Goal: Transaction & Acquisition: Purchase product/service

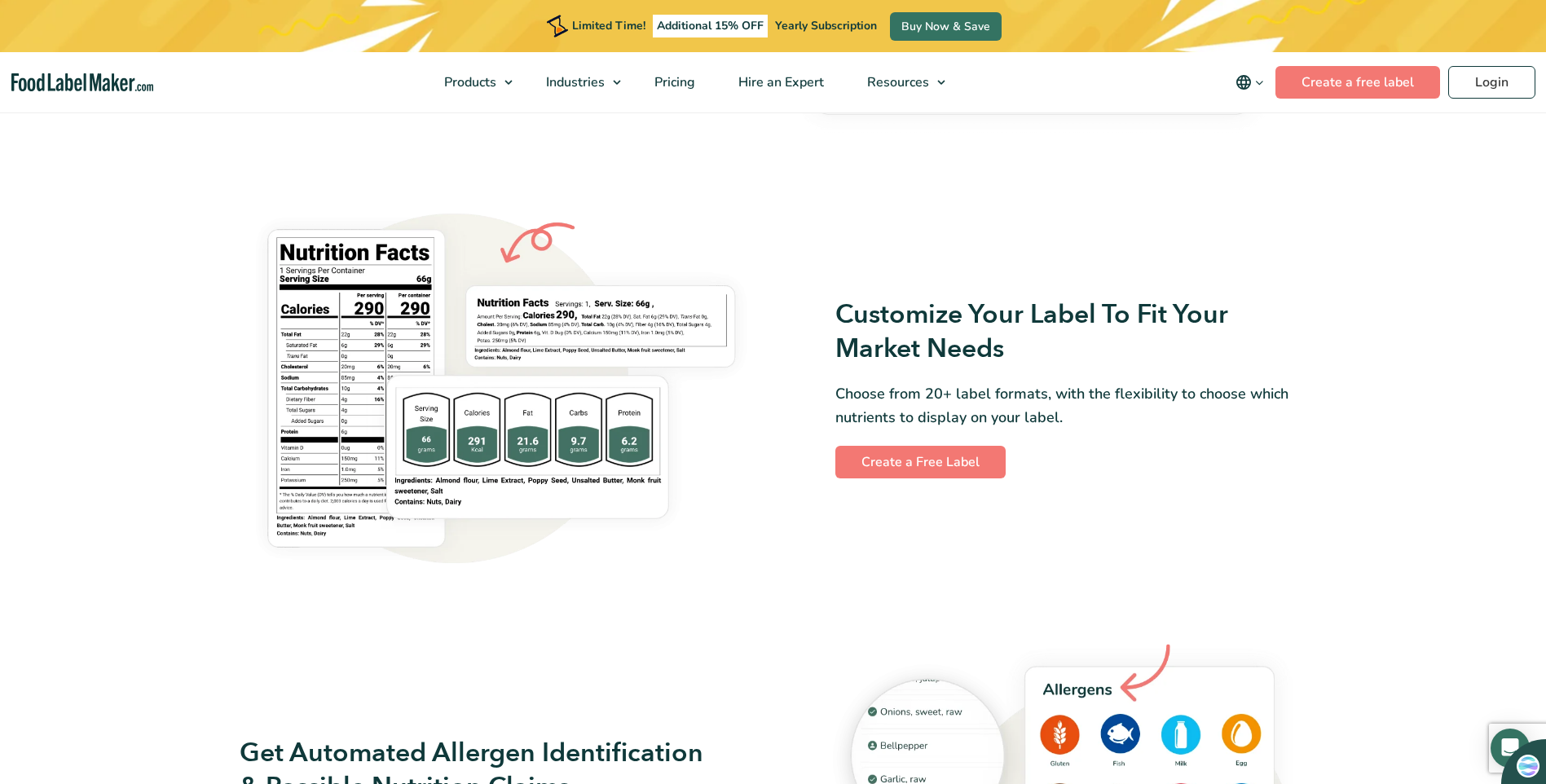
scroll to position [1059, 0]
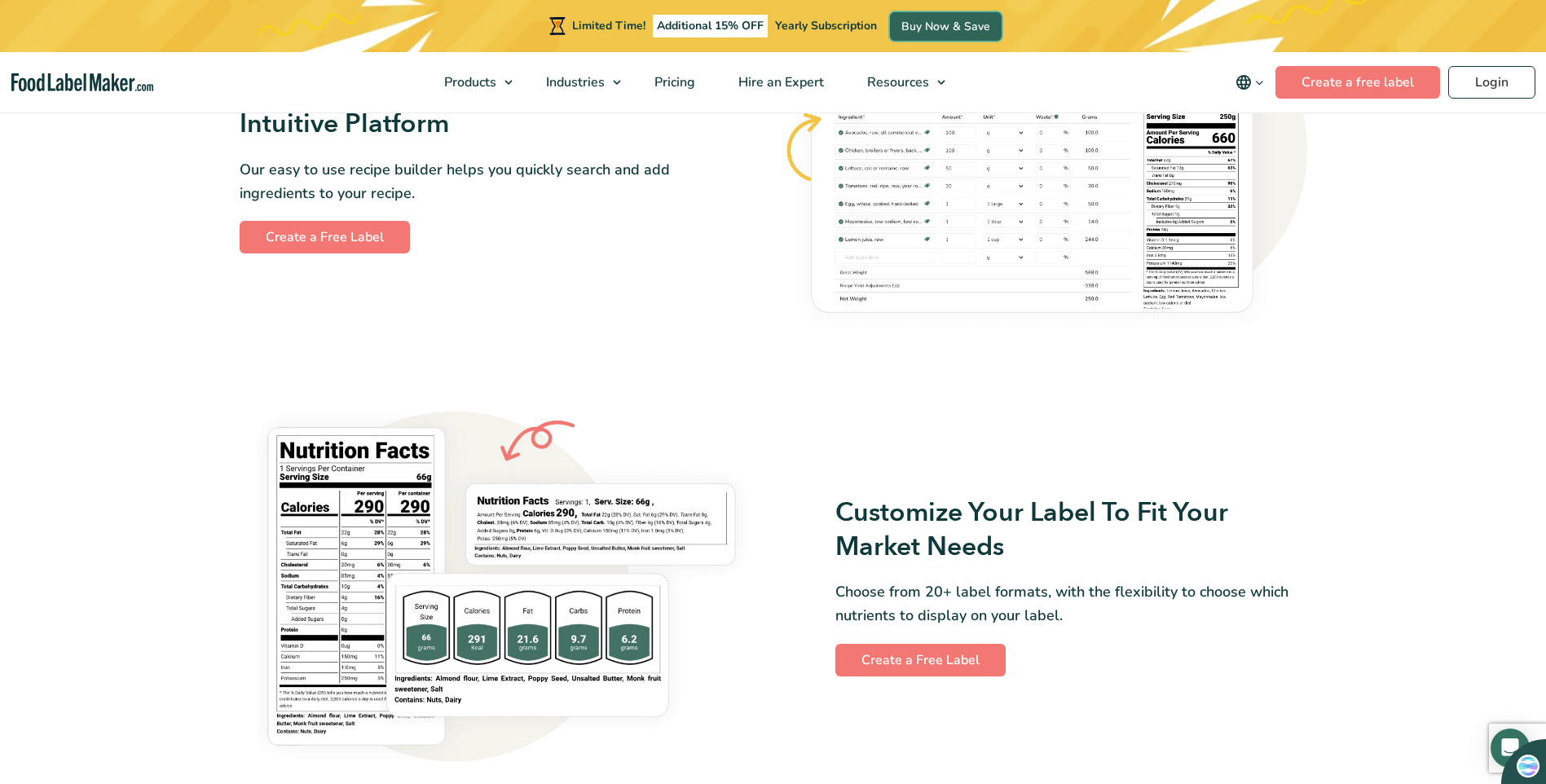
click at [952, 26] on link "Buy Now & Save" at bounding box center [945, 26] width 111 height 28
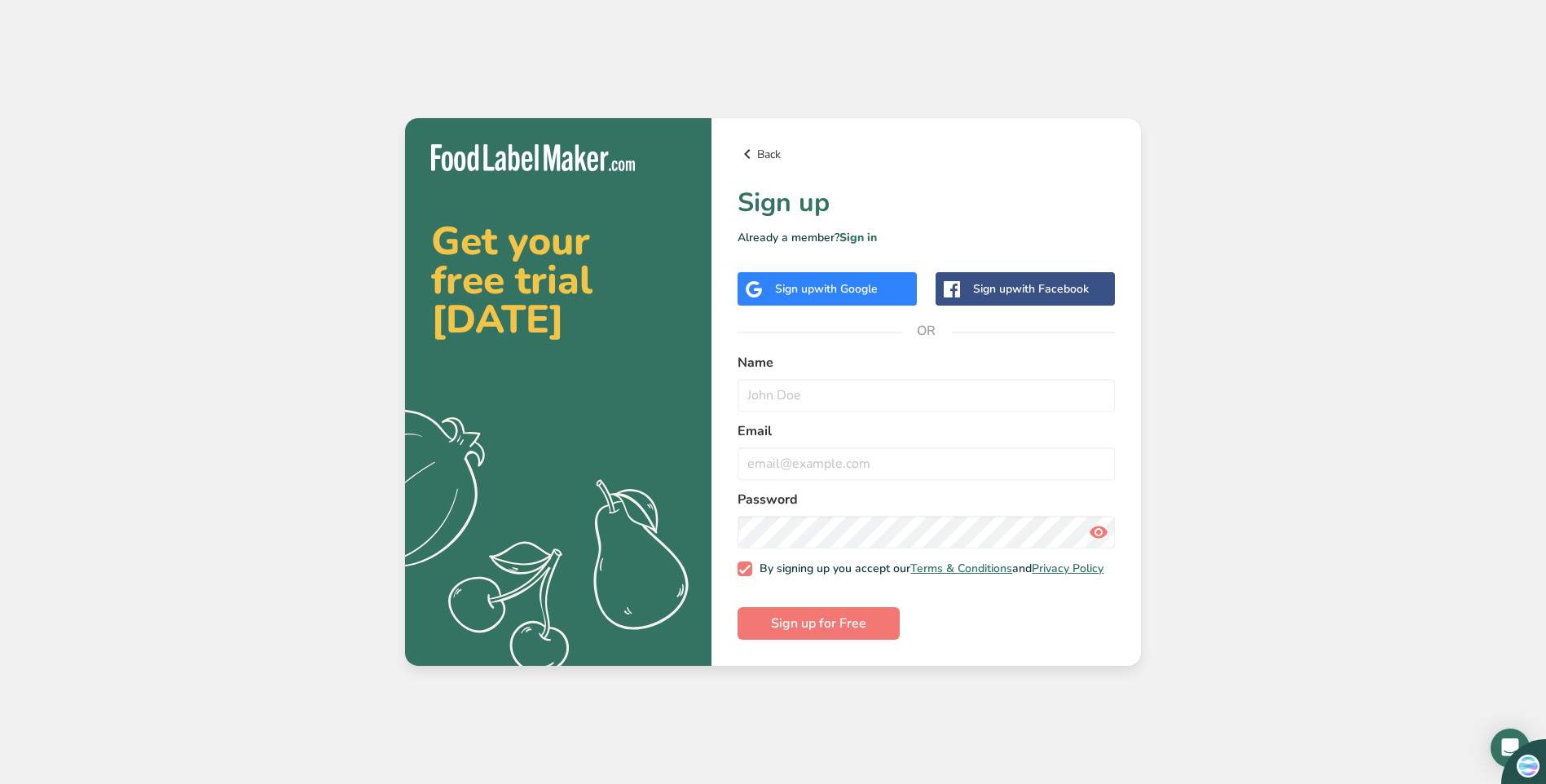
click at [754, 149] on icon at bounding box center [747, 154] width 20 height 29
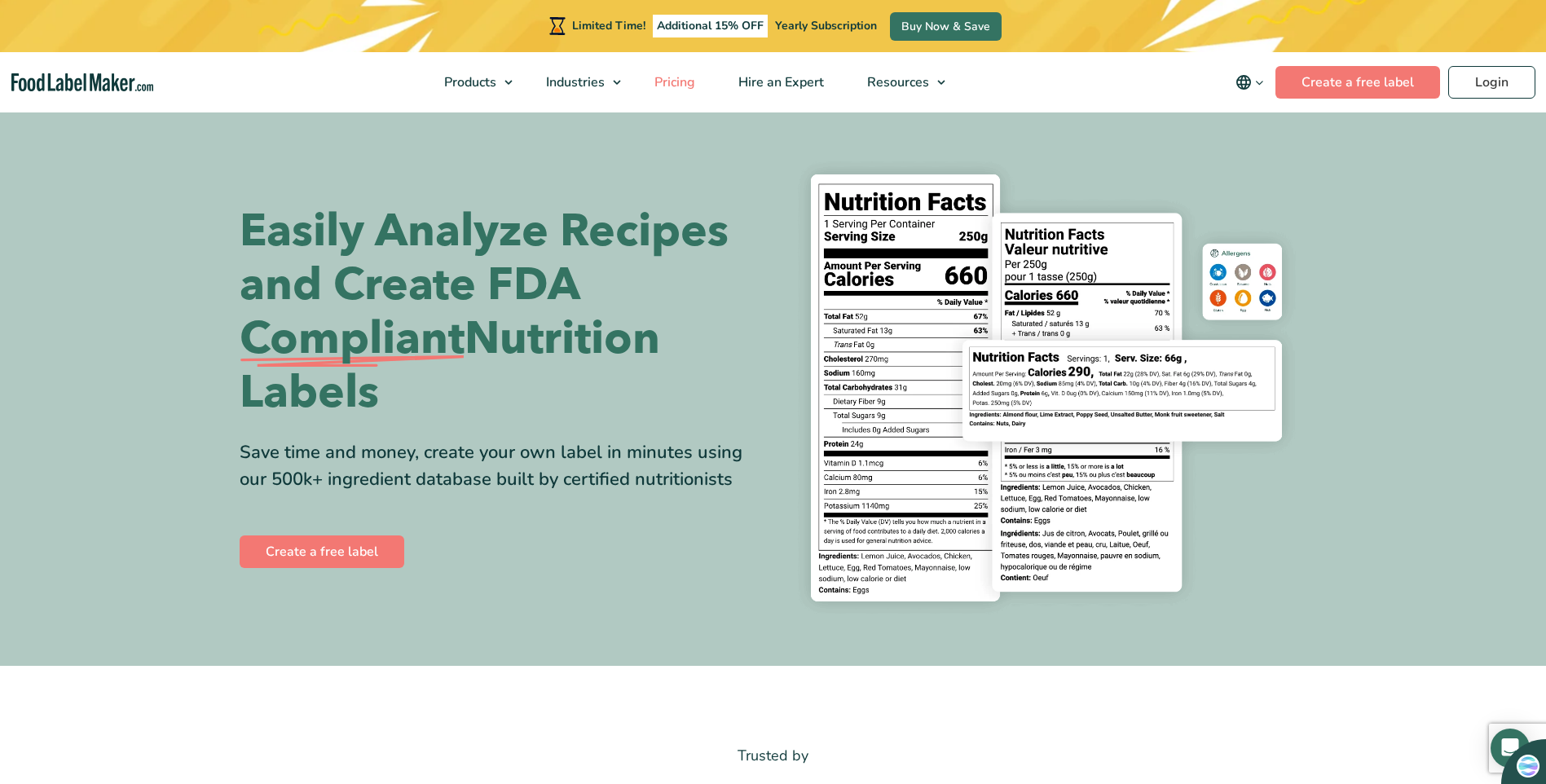
click at [686, 85] on span "Pricing" at bounding box center [673, 81] width 47 height 18
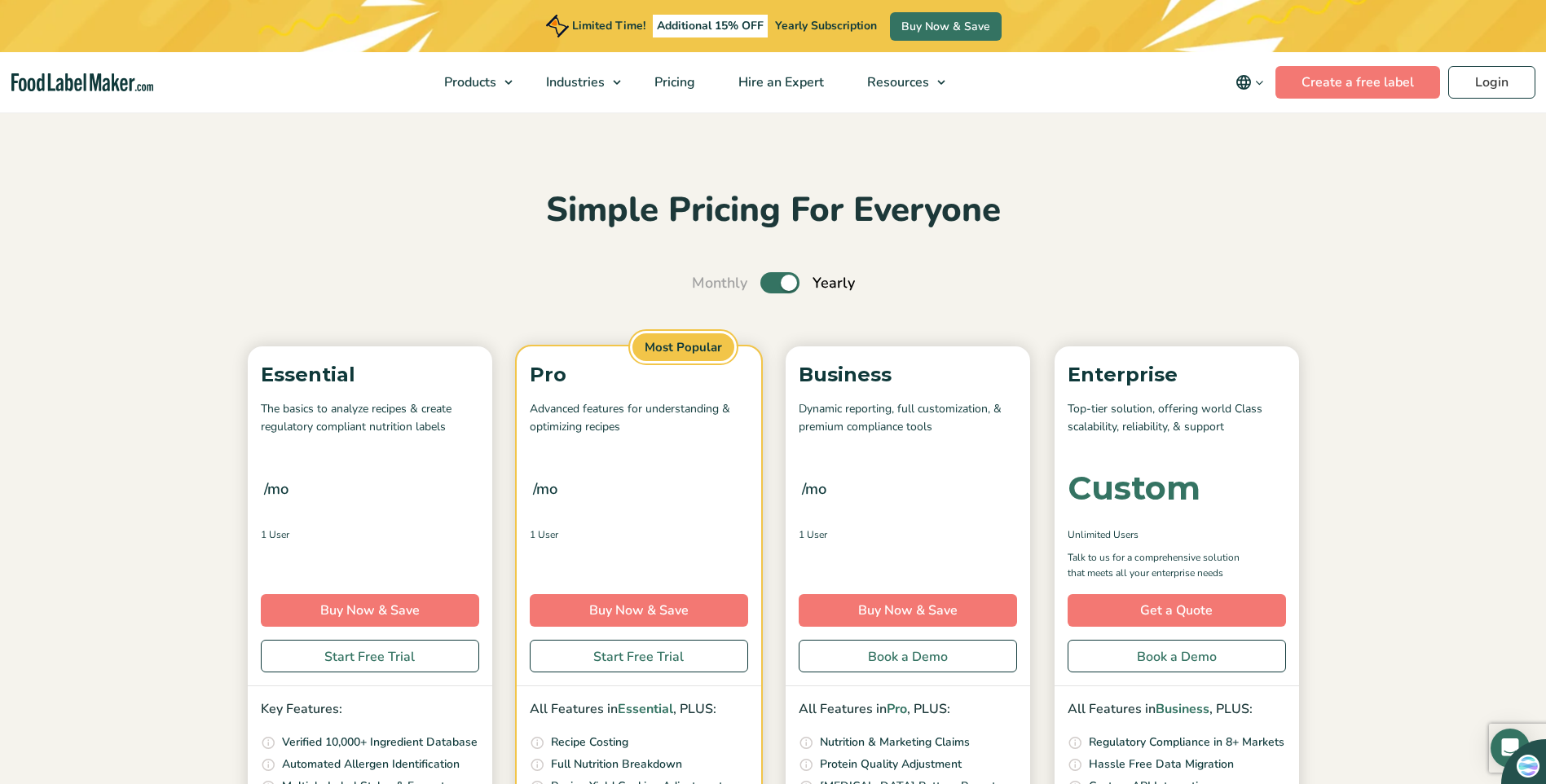
scroll to position [244, 0]
